Goal: Contribute content

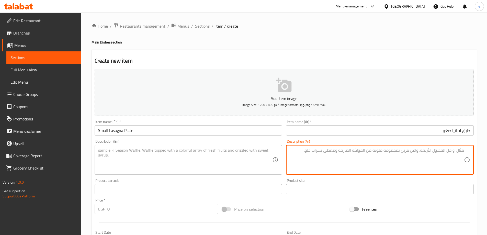
click at [343, 163] on textarea at bounding box center [377, 160] width 174 height 24
paste textarea "طبق لازانيا: طبقات مكرونة، لحم مفروم، صلصة طماطم، جبنة، بشاميل."
type textarea "طبق لازانيا: طبقات مكرونة، لحم مفروم، صلصة طماطم، جبنة، بشاميل."
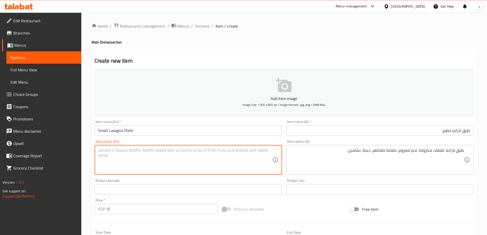
click at [129, 155] on textarea at bounding box center [185, 160] width 174 height 24
paste textarea "Lasagna dish: layers of pasta, minced meat, tomato sauce, cheese, bechamel."
click at [126, 130] on input "Small Lasagna Plate" at bounding box center [189, 130] width 188 height 10
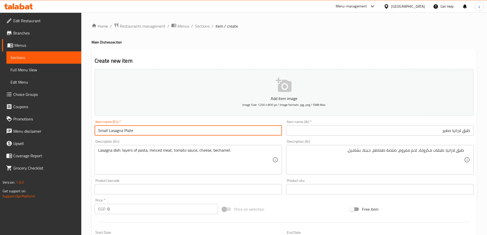
click at [126, 130] on input "Small Lasagna Plate" at bounding box center [189, 130] width 188 height 10
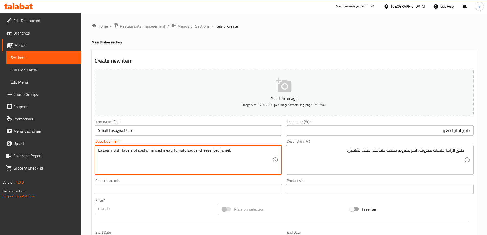
click at [116, 152] on textarea "Lasagna dish: layers of pasta, minced meat, tomato sauce, cheese, bechamel." at bounding box center [185, 160] width 174 height 24
paste textarea "Plate"
type textarea "Lasagna Plate : layers of pasta, minced meat, tomato sauce, cheese, bechamel."
